Goal: Find specific page/section: Find specific page/section

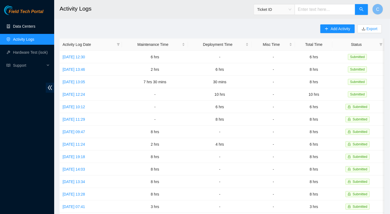
click at [24, 28] on link "Data Centers" at bounding box center [24, 26] width 22 height 4
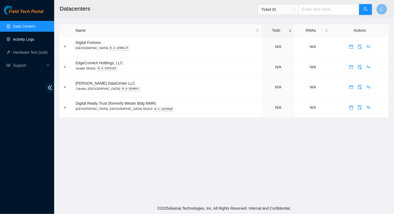
click at [27, 40] on link "Activity Logs" at bounding box center [23, 39] width 21 height 4
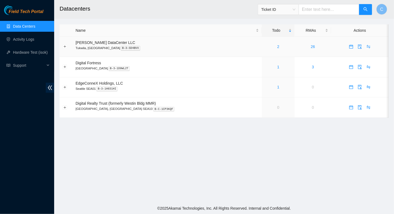
click at [268, 46] on div "2" at bounding box center [278, 47] width 27 height 6
